Goal: Check status: Check status

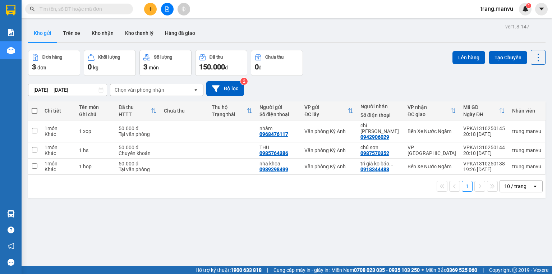
click at [122, 9] on input "text" at bounding box center [82, 9] width 85 height 8
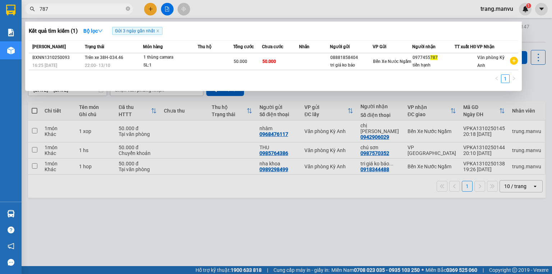
type input "787"
drag, startPoint x: 129, startPoint y: 7, endPoint x: 116, endPoint y: 11, distance: 13.6
click at [126, 8] on icon "close-circle" at bounding box center [128, 8] width 4 height 4
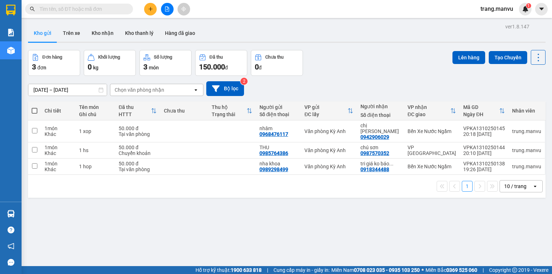
click at [116, 11] on input "text" at bounding box center [82, 9] width 85 height 8
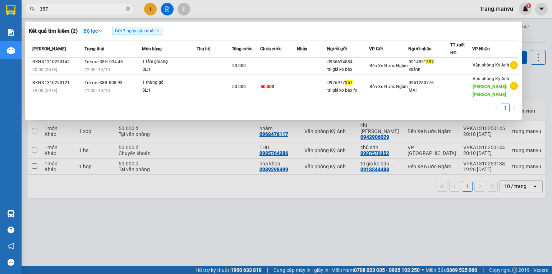
type input "357"
click at [129, 10] on icon "close-circle" at bounding box center [128, 8] width 4 height 4
